Goal: Navigation & Orientation: Find specific page/section

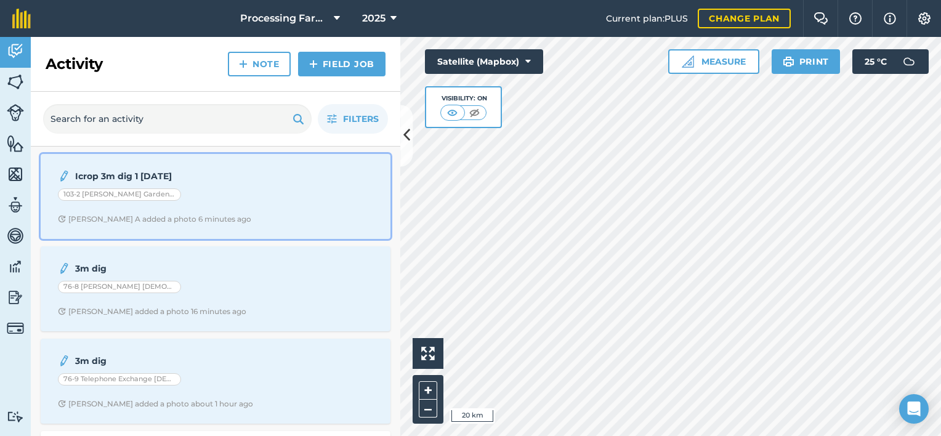
click at [208, 217] on span "[PERSON_NAME] A added a photo 6 minutes ago" at bounding box center [215, 219] width 315 height 10
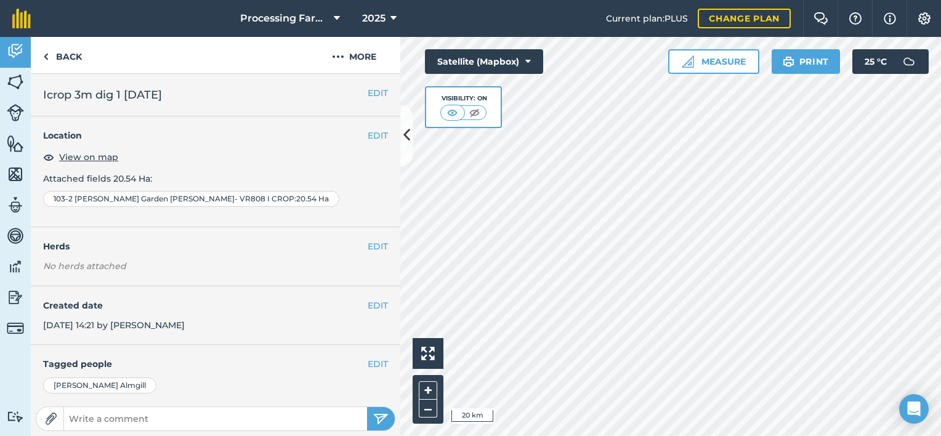
click at [348, 172] on p "Attached fields 20.54 Ha :" at bounding box center [215, 179] width 345 height 14
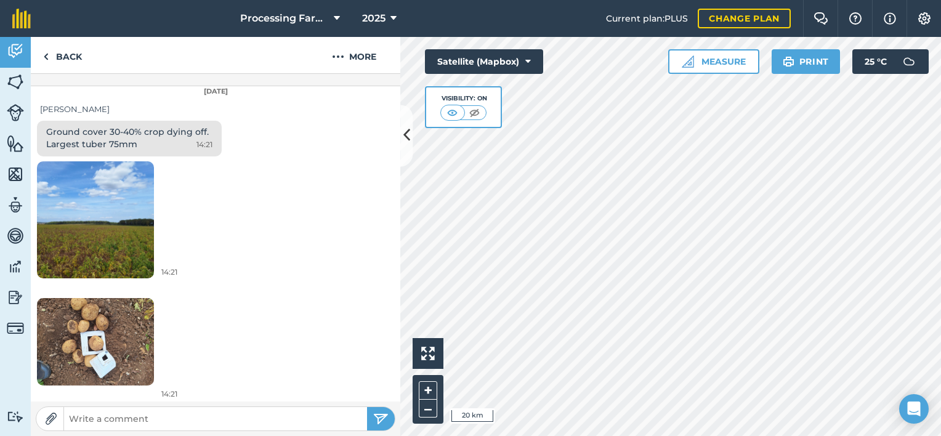
scroll to position [381, 0]
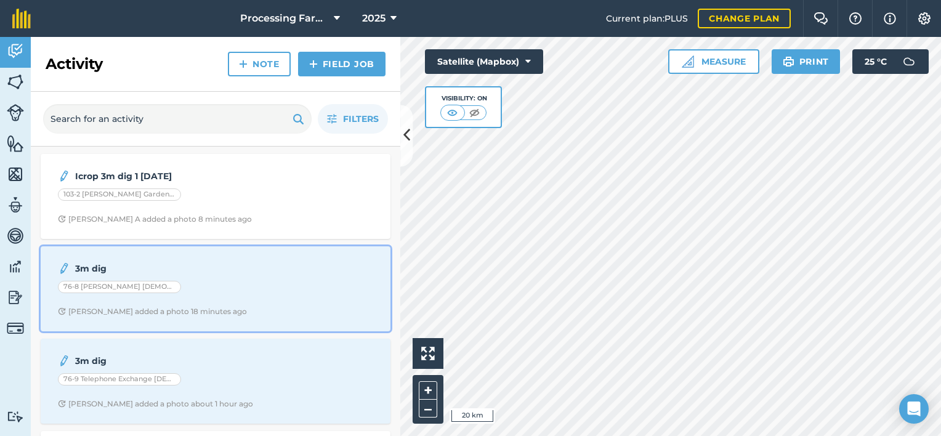
click at [173, 299] on div "3m dig 76-8 [PERSON_NAME] [DEMOGRAPHIC_DATA] [PERSON_NAME] [PERSON_NAME] C adde…" at bounding box center [215, 289] width 335 height 70
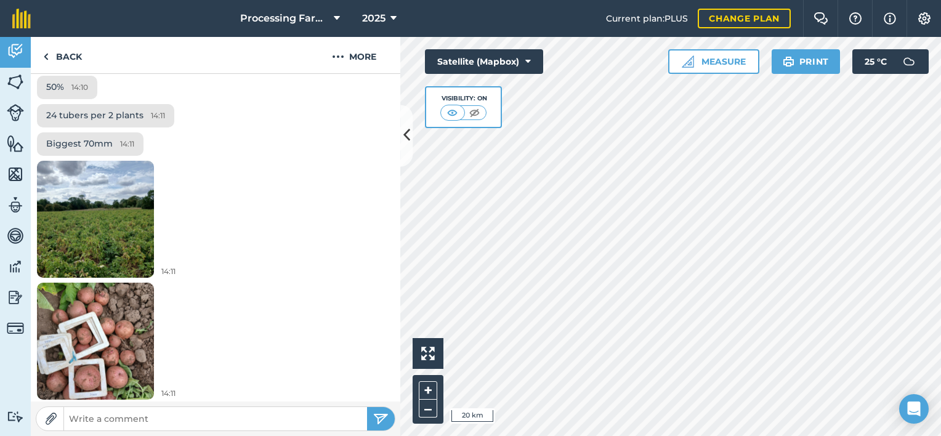
scroll to position [455, 0]
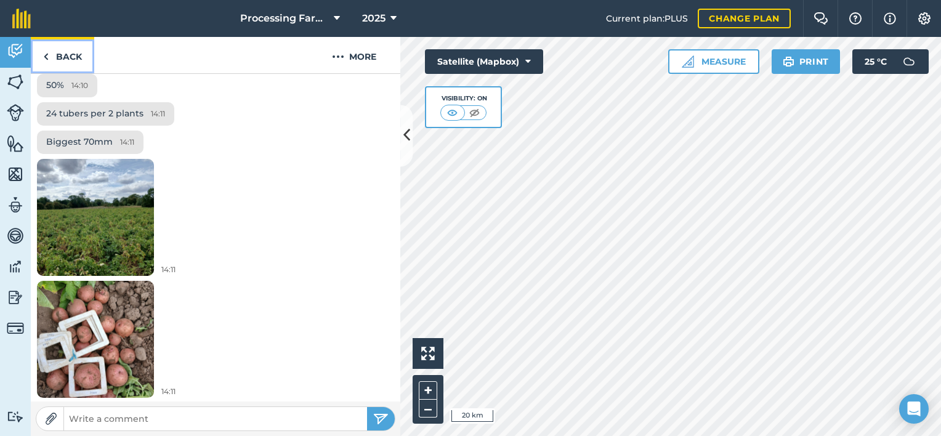
click at [76, 54] on link "Back" at bounding box center [62, 55] width 63 height 36
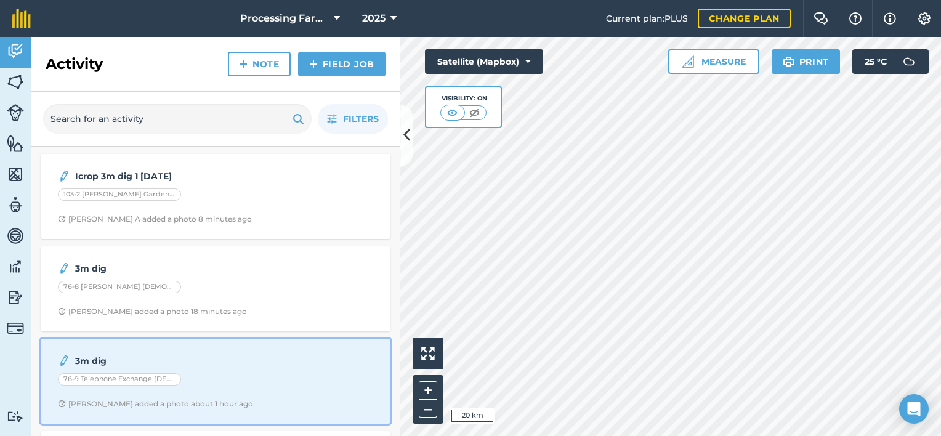
click at [161, 389] on div "3m dig 76-9 Telephone Exchange [DEMOGRAPHIC_DATA] [PERSON_NAME] [PERSON_NAME] C…" at bounding box center [215, 381] width 335 height 70
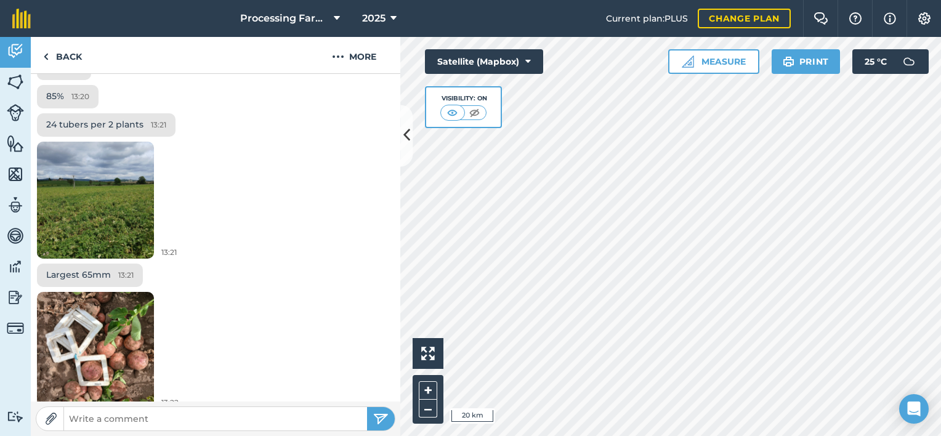
scroll to position [455, 0]
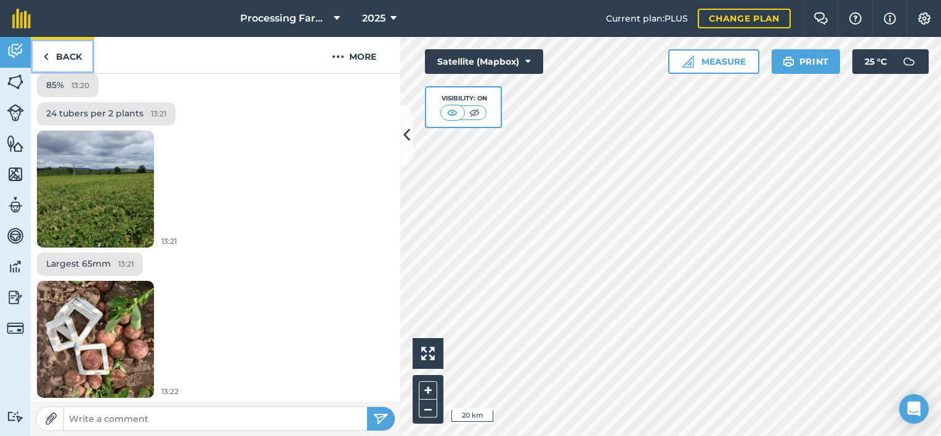
click at [68, 52] on link "Back" at bounding box center [62, 55] width 63 height 36
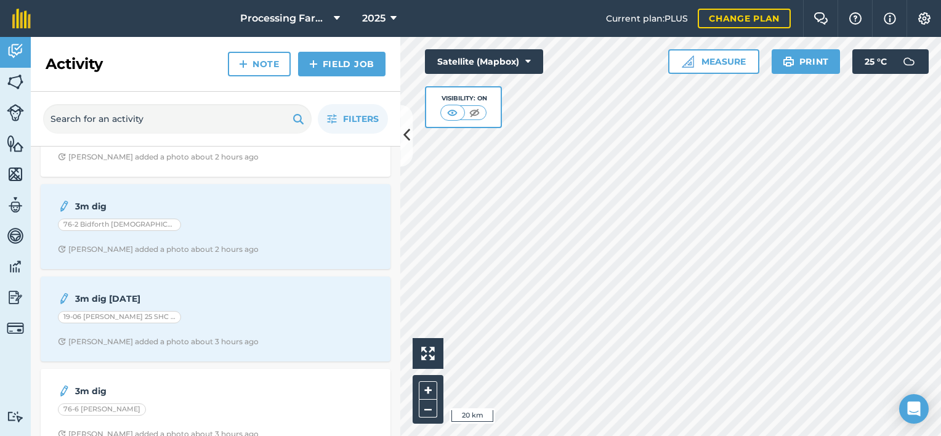
scroll to position [345, 0]
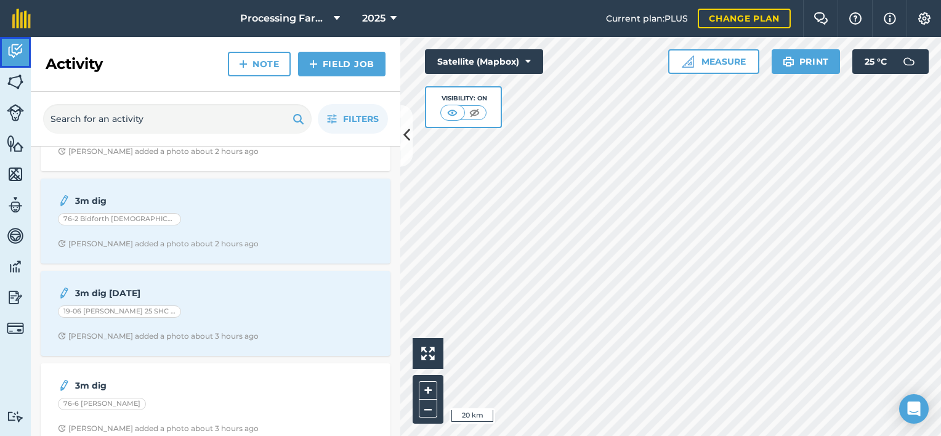
click at [22, 50] on img at bounding box center [15, 51] width 17 height 18
drag, startPoint x: 178, startPoint y: 50, endPoint x: 155, endPoint y: 45, distance: 23.3
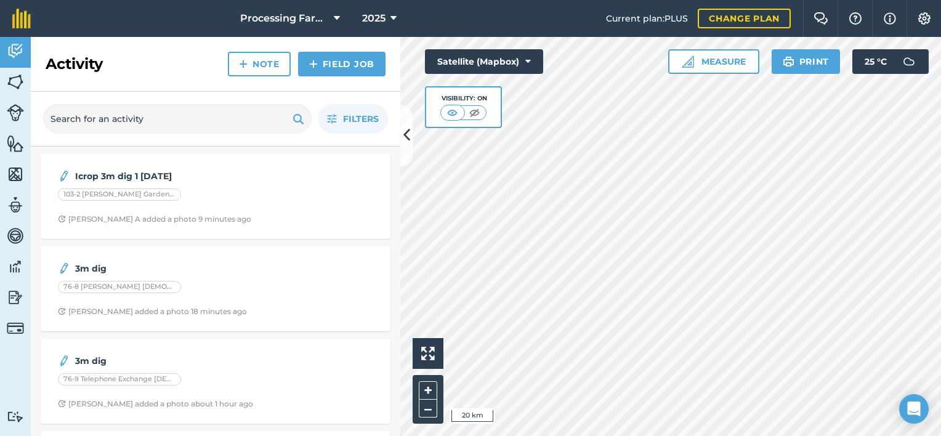
click at [190, 75] on div "Activity Note Field Job" at bounding box center [216, 64] width 370 height 55
click at [10, 84] on img at bounding box center [15, 82] width 17 height 18
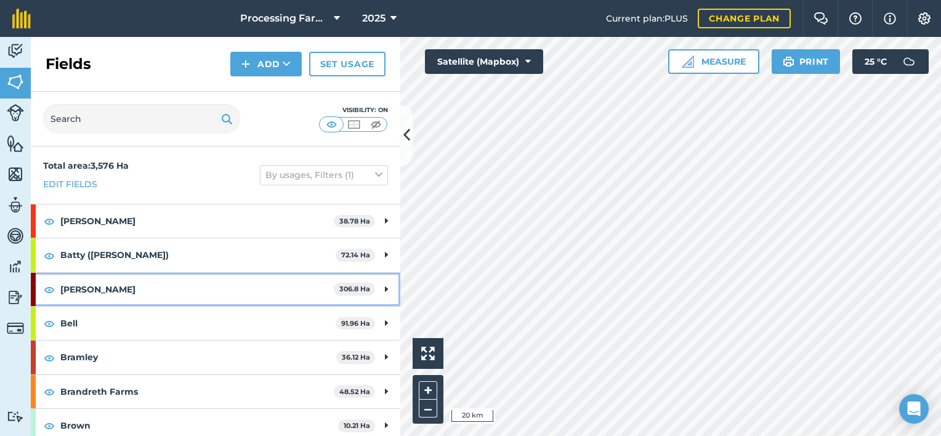
click at [97, 286] on strong "[PERSON_NAME]" at bounding box center [197, 289] width 274 height 33
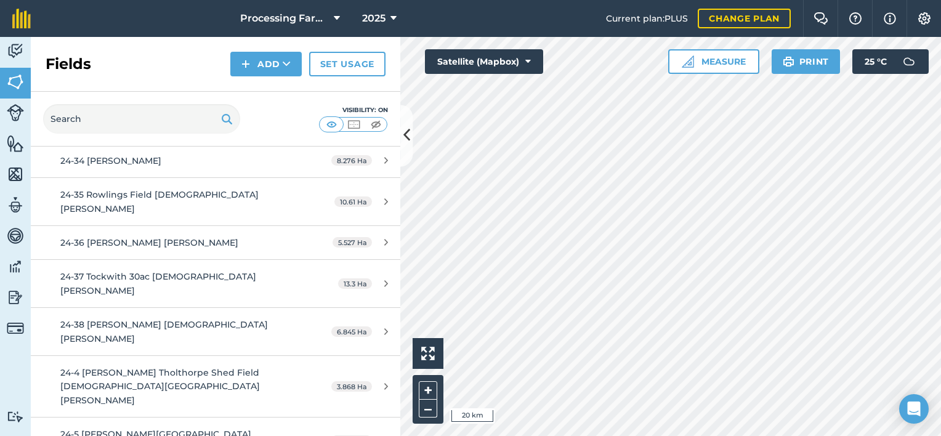
scroll to position [1207, 0]
